Goal: Check status: Check status

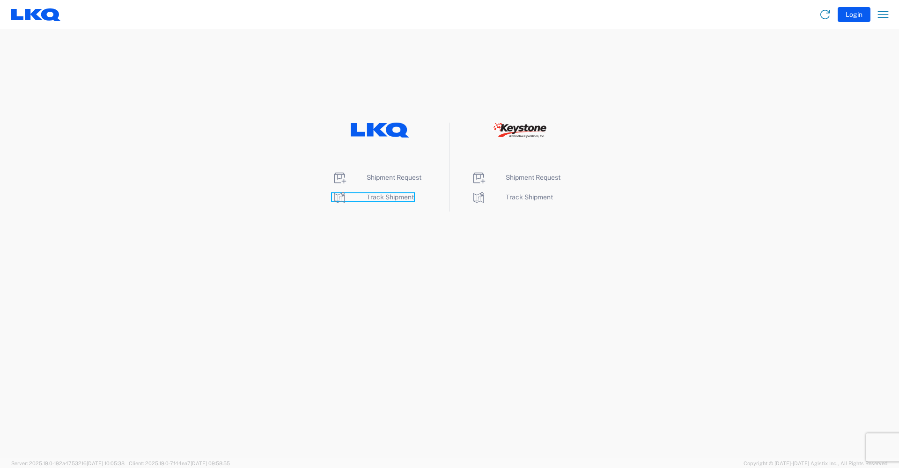
click at [390, 197] on span "Track Shipment" at bounding box center [390, 196] width 47 height 7
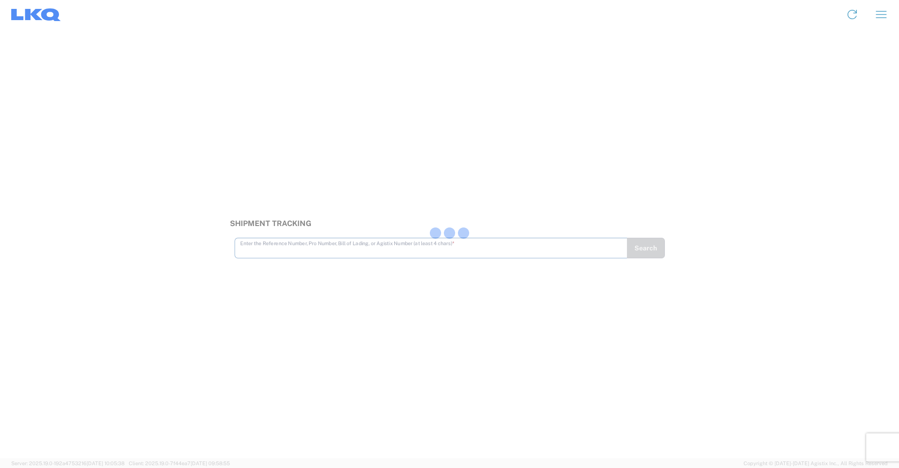
click at [349, 254] on div at bounding box center [449, 234] width 899 height 468
click at [330, 244] on div at bounding box center [449, 234] width 899 height 468
click at [285, 248] on input "text" at bounding box center [431, 243] width 382 height 16
type input "5"
type input "56453605"
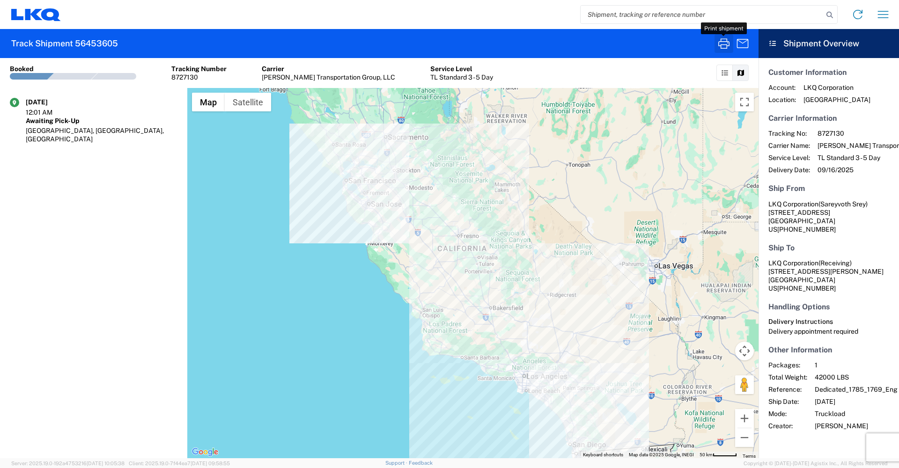
click at [728, 49] on icon "button" at bounding box center [723, 43] width 15 height 15
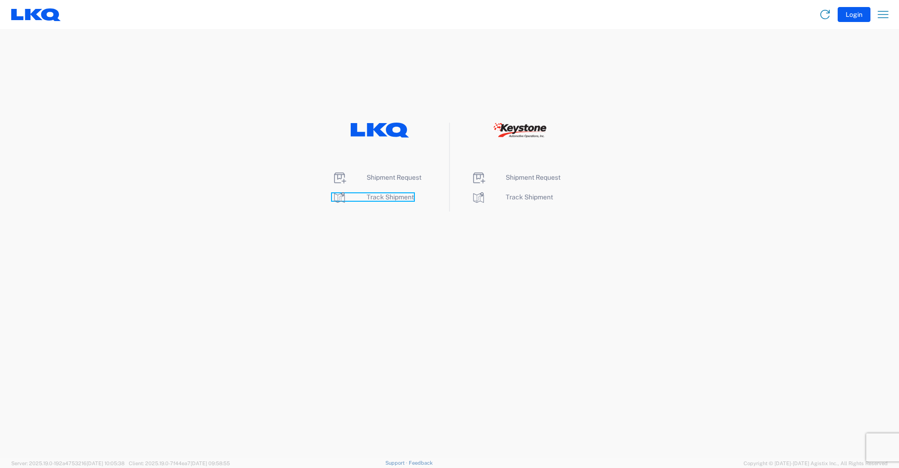
click at [377, 196] on span "Track Shipment" at bounding box center [390, 196] width 47 height 7
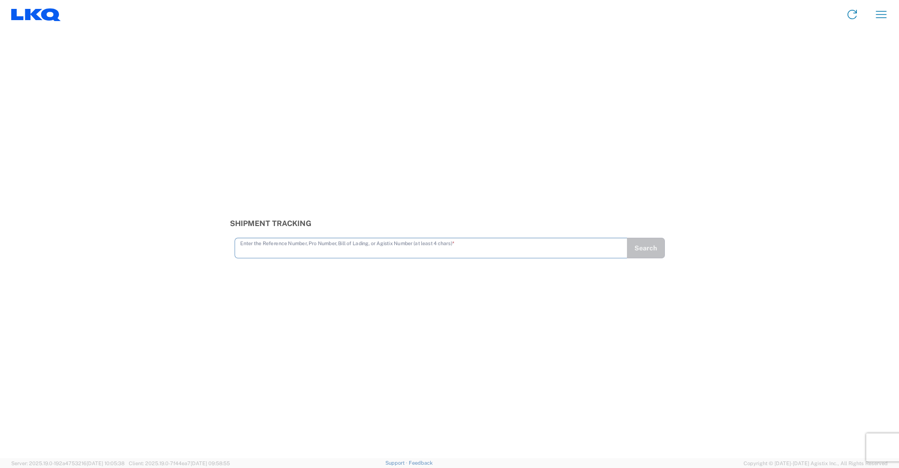
click at [330, 254] on input "text" at bounding box center [431, 247] width 382 height 16
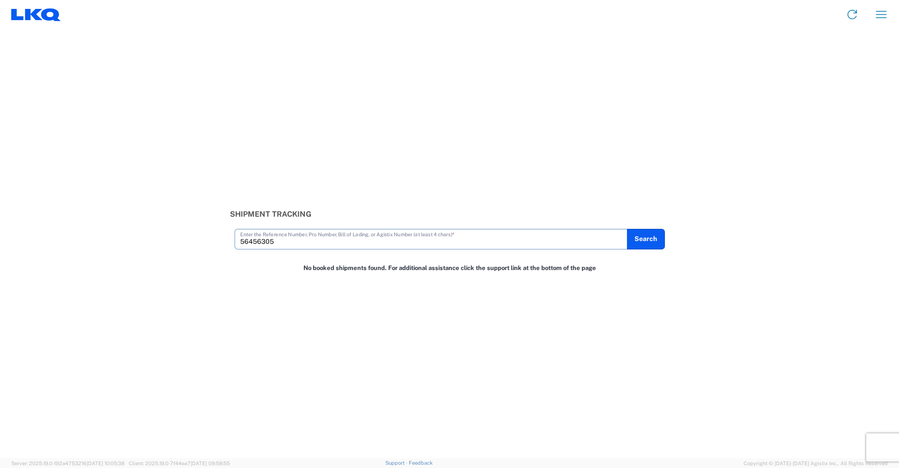
click at [263, 242] on input "56456305" at bounding box center [431, 238] width 382 height 16
type input "56453605"
click at [652, 240] on button "Search" at bounding box center [645, 239] width 38 height 21
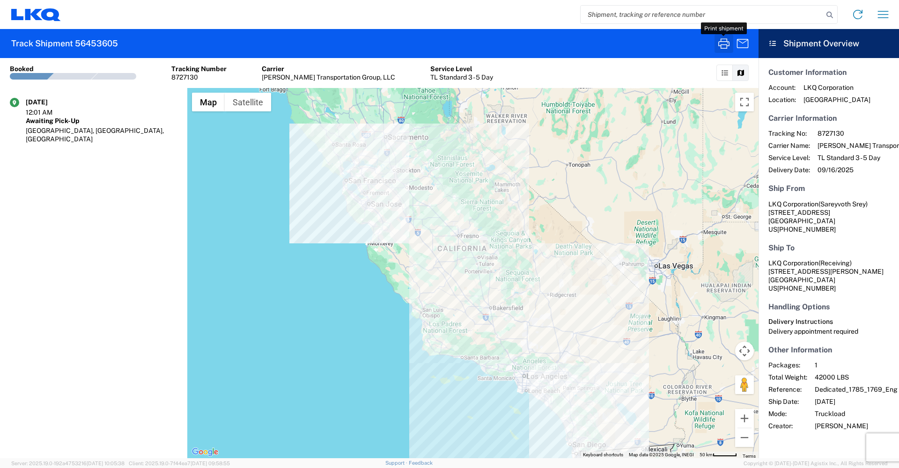
click at [726, 43] on icon "button" at bounding box center [723, 43] width 15 height 15
